Goal: Task Accomplishment & Management: Manage account settings

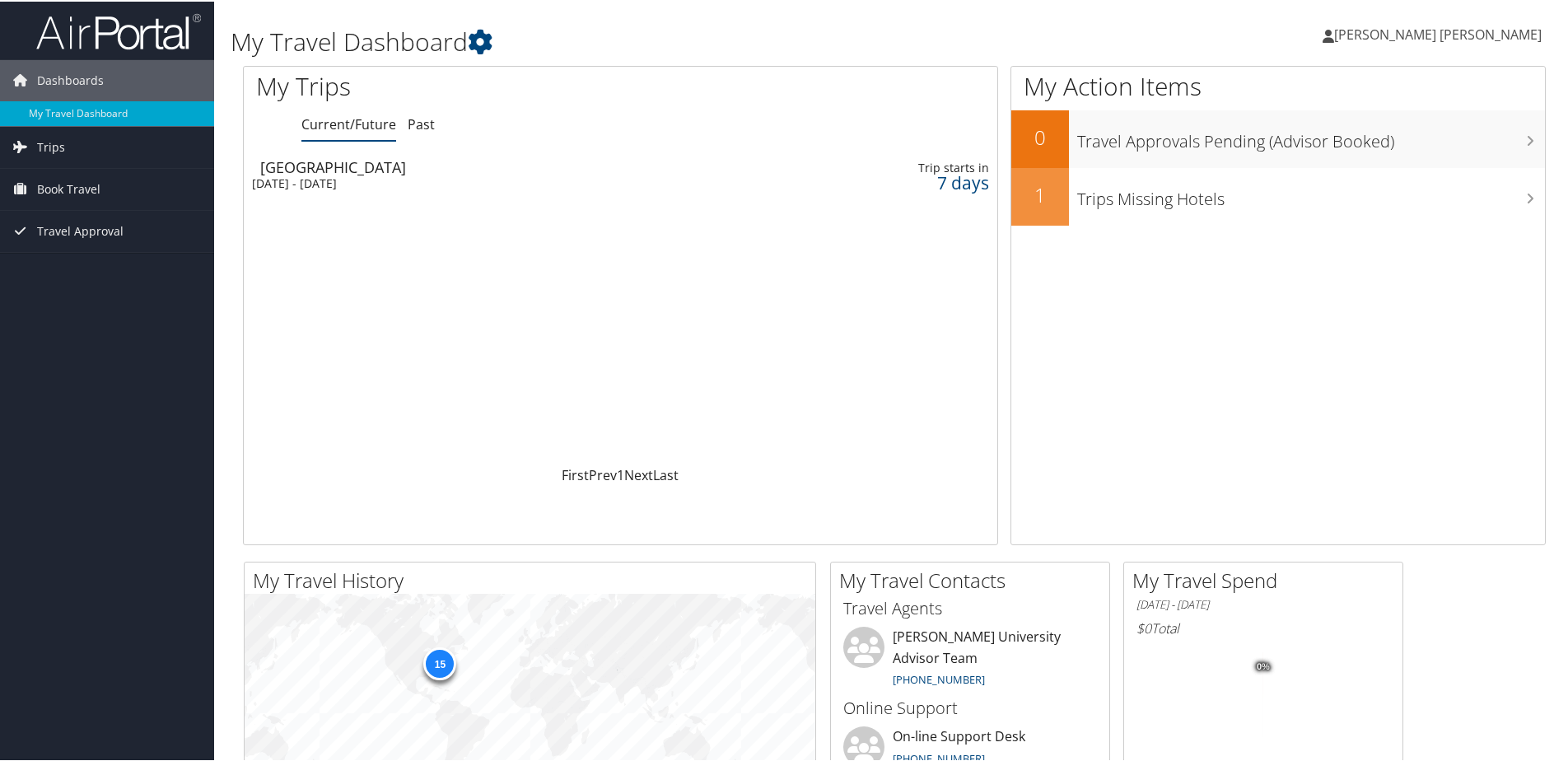
click at [307, 173] on div "[GEOGRAPHIC_DATA]" at bounding box center [496, 165] width 473 height 15
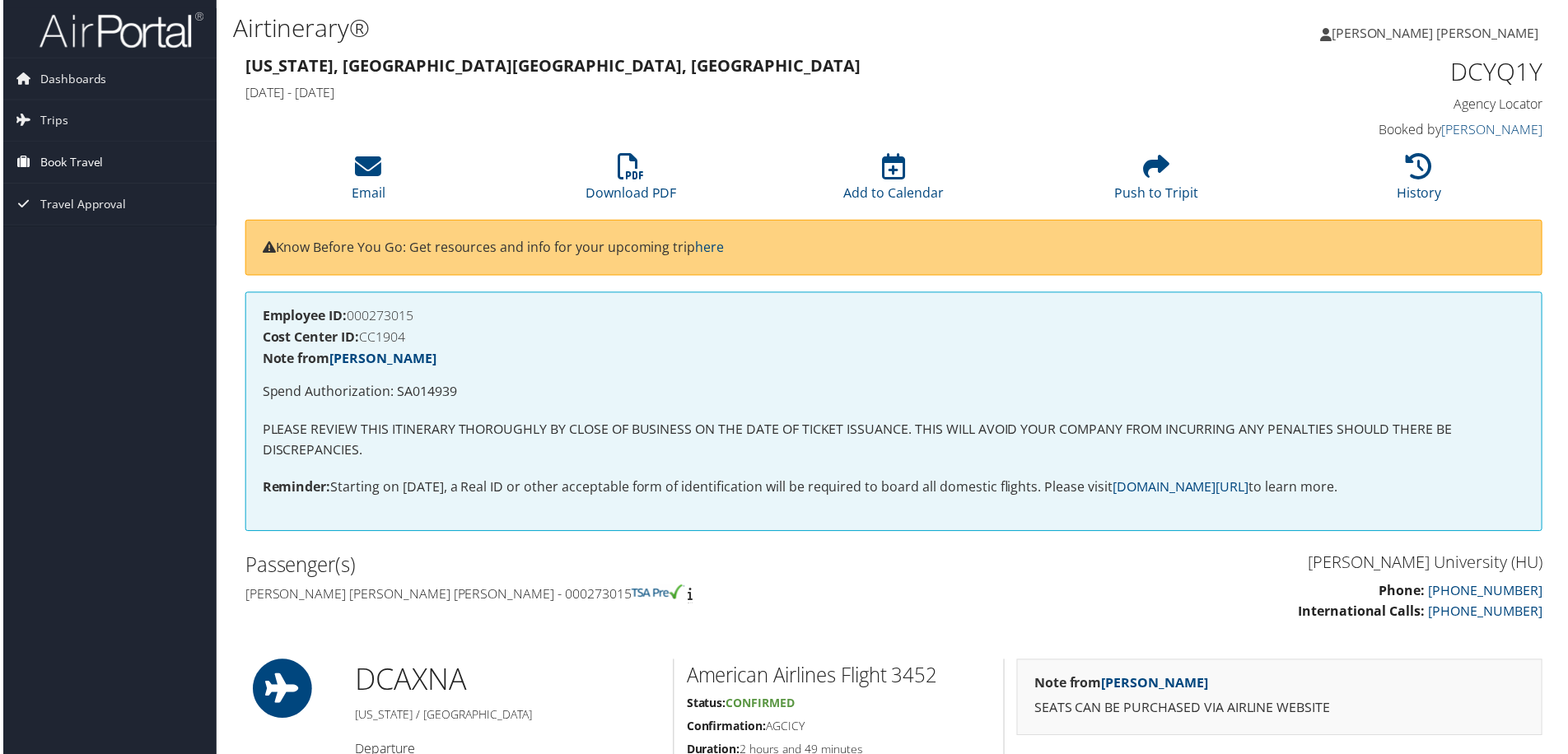
click at [58, 158] on span "Book Travel" at bounding box center [68, 164] width 63 height 42
click at [63, 216] on link "Book/Manage Online Trips" at bounding box center [107, 220] width 214 height 25
